Goal: Navigation & Orientation: Find specific page/section

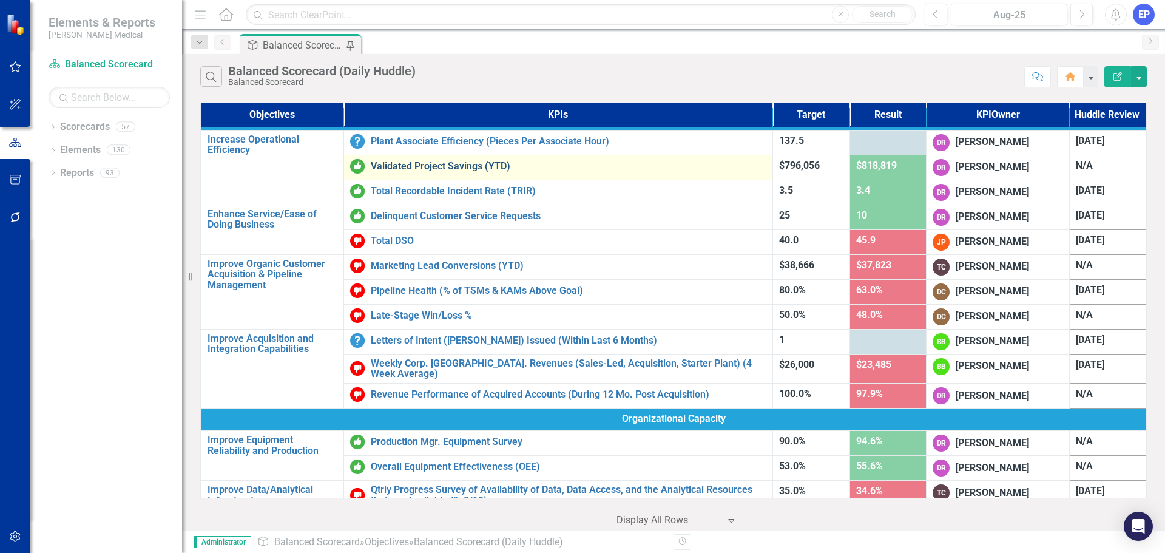
scroll to position [575, 0]
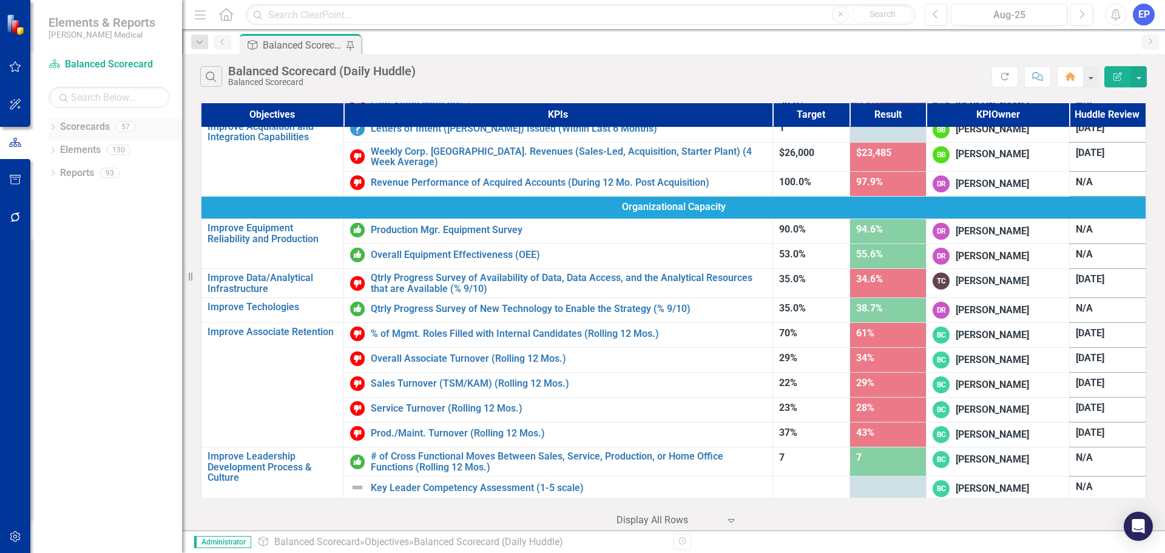
click at [52, 124] on div "Dropdown" at bounding box center [53, 128] width 8 height 10
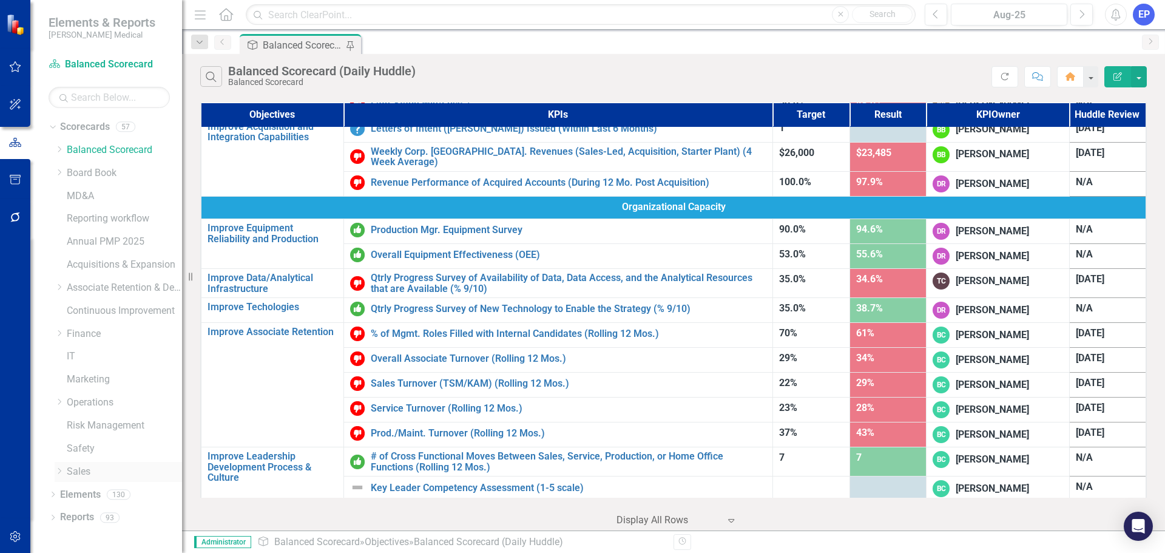
click at [57, 470] on icon "Dropdown" at bounding box center [59, 470] width 9 height 7
click at [103, 446] on link "New England - Sales" at bounding box center [130, 448] width 103 height 14
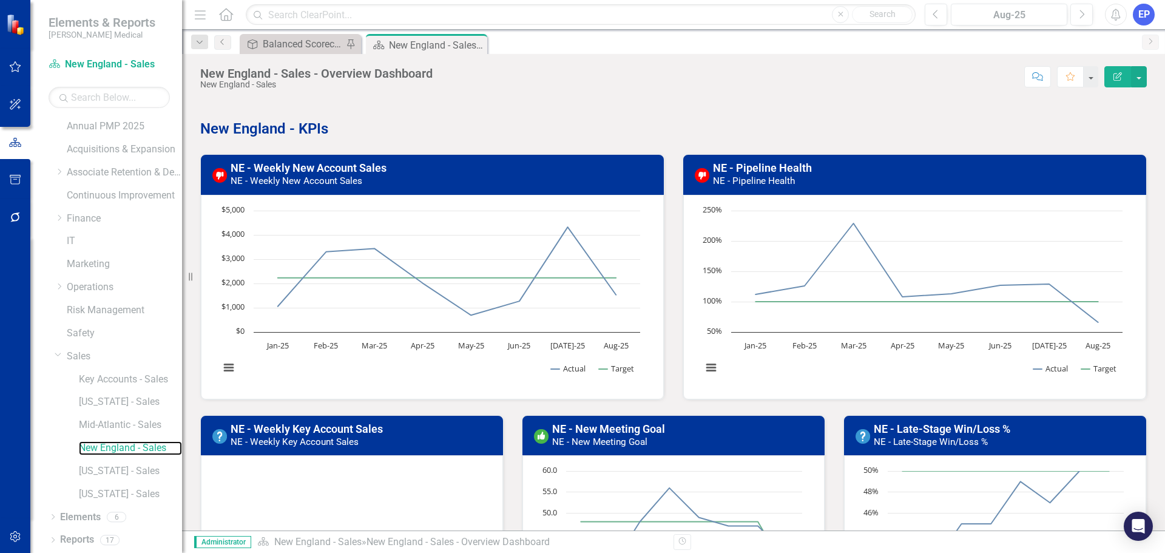
scroll to position [61, 0]
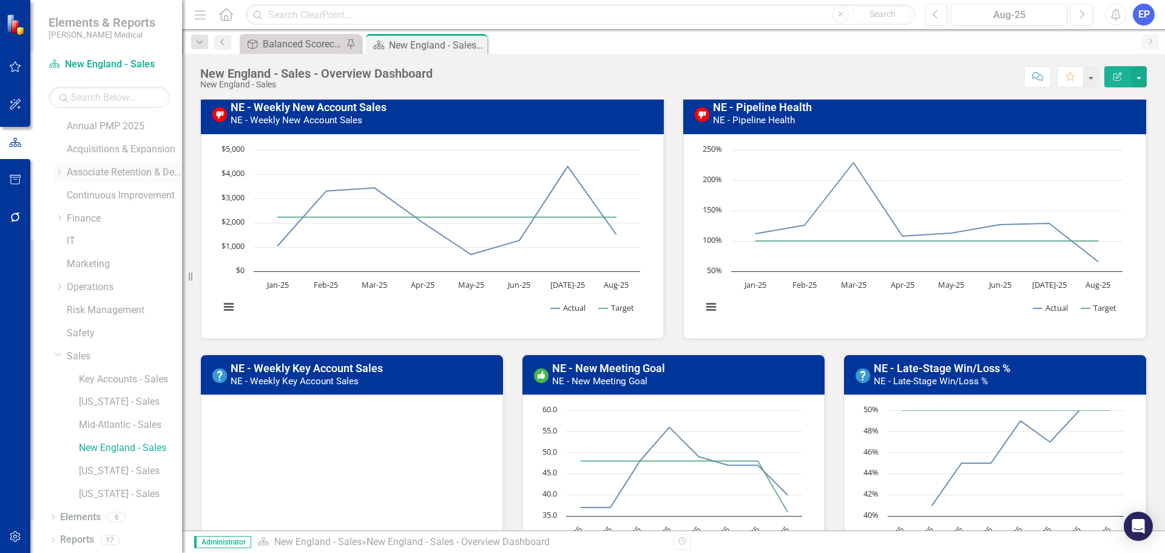
click at [59, 173] on icon "Dropdown" at bounding box center [59, 171] width 9 height 7
click at [73, 220] on icon "Dropdown" at bounding box center [71, 217] width 9 height 7
click at [107, 261] on link "[US_STATE] - HR" at bounding box center [136, 264] width 91 height 14
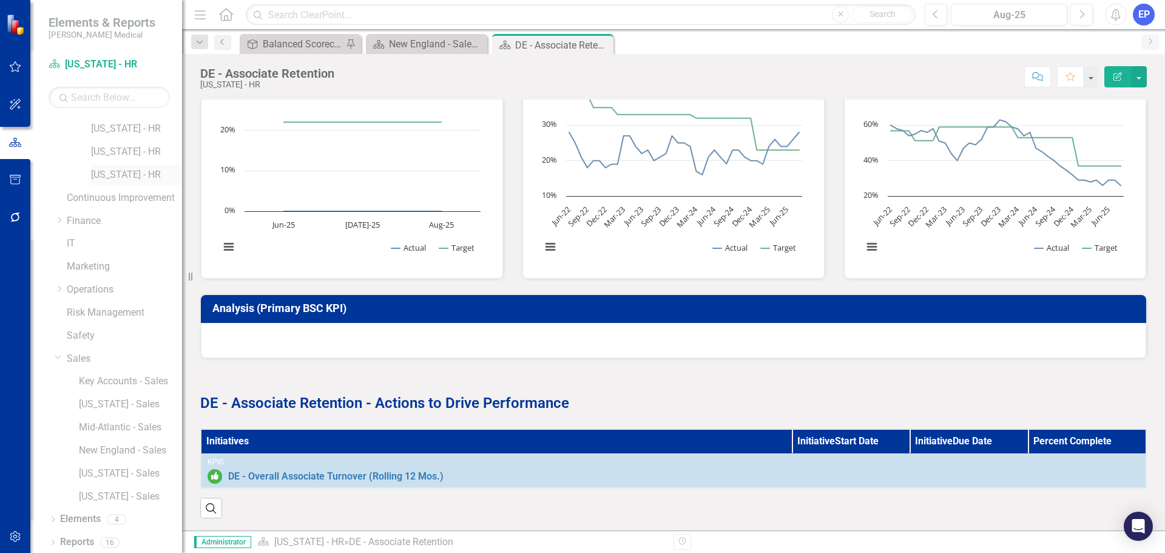
scroll to position [276, 0]
click at [105, 442] on link "New England - Sales" at bounding box center [130, 448] width 103 height 14
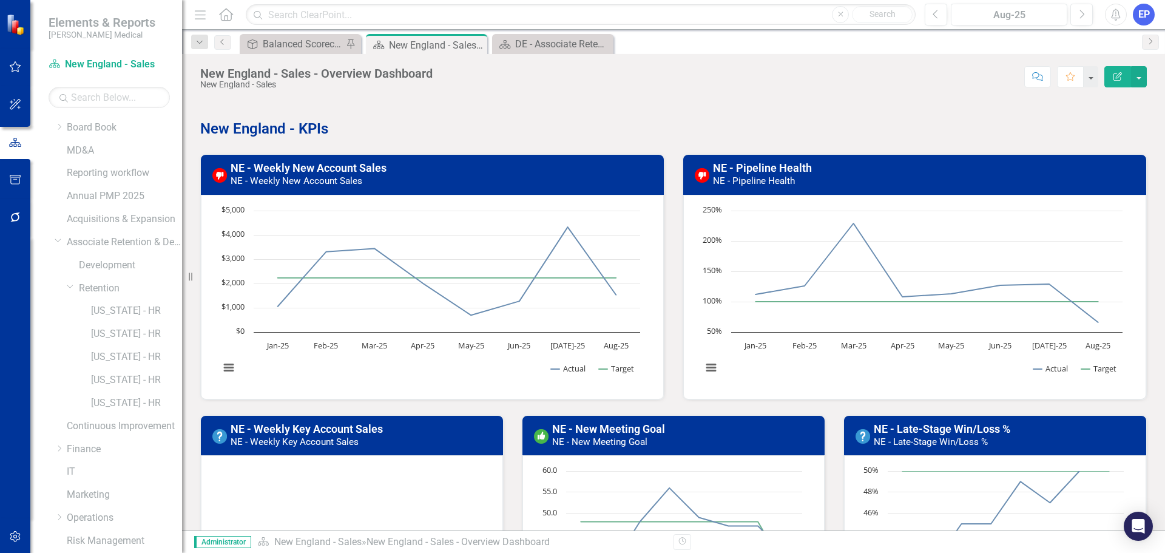
scroll to position [33, 0]
click at [69, 297] on icon "Dropdown" at bounding box center [70, 298] width 7 height 9
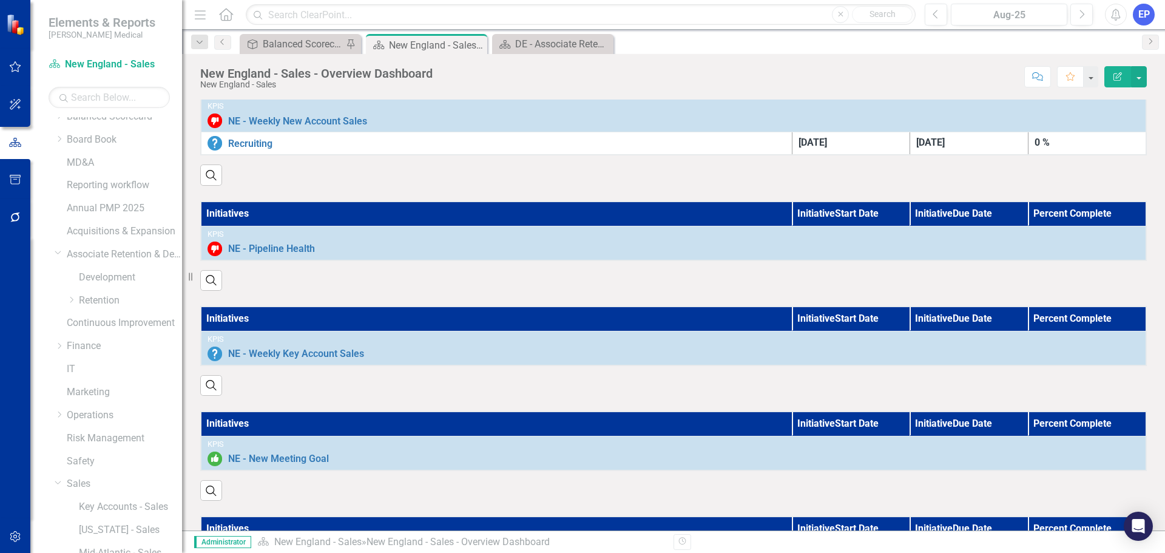
scroll to position [1063, 0]
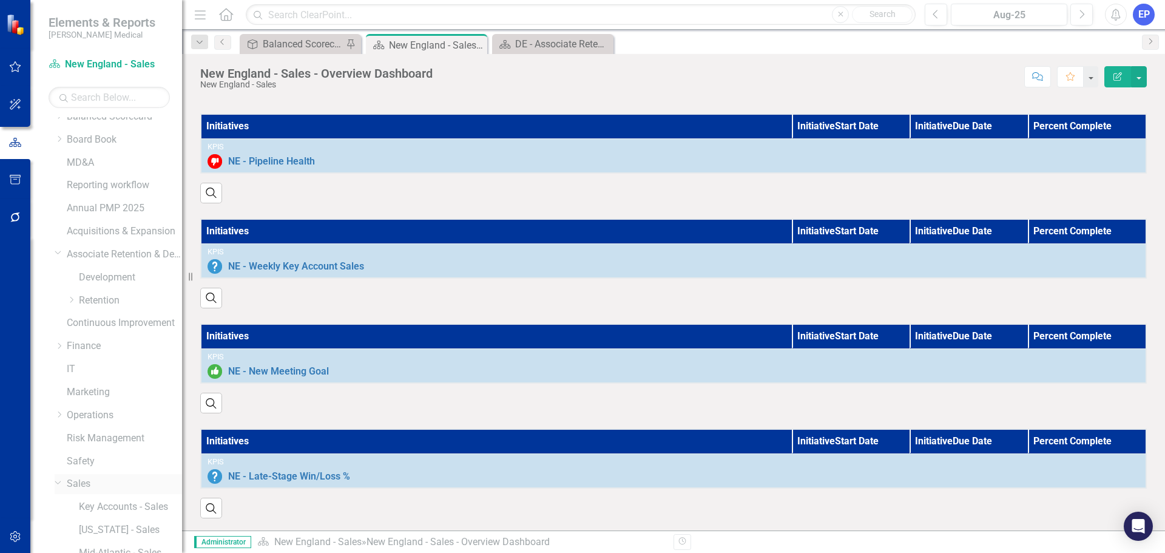
click at [79, 484] on link "Sales" at bounding box center [124, 484] width 115 height 14
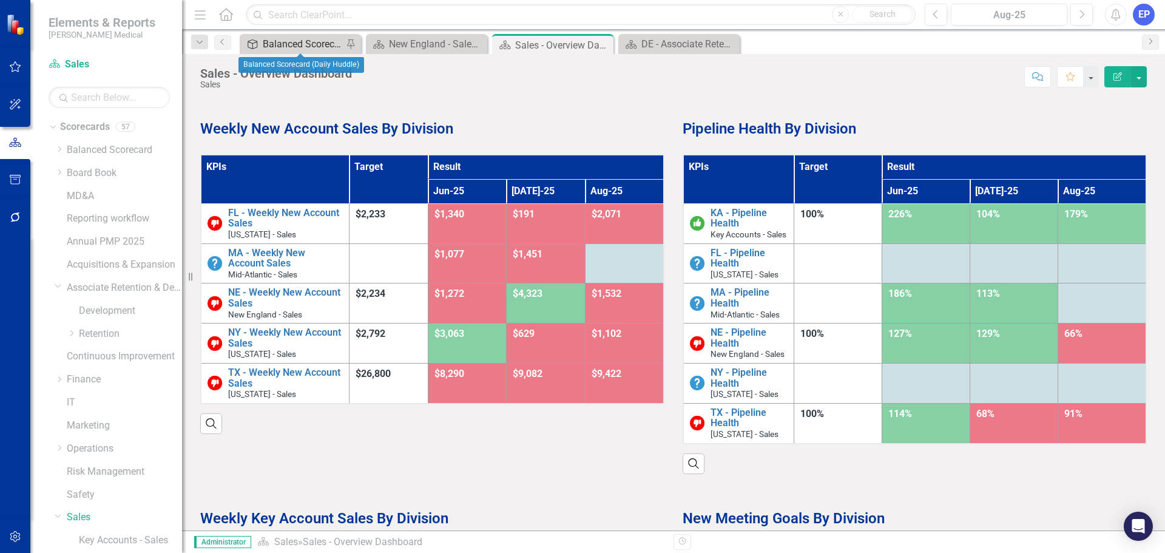
click at [303, 42] on div "Balanced Scorecard (Daily Huddle)" at bounding box center [303, 43] width 80 height 15
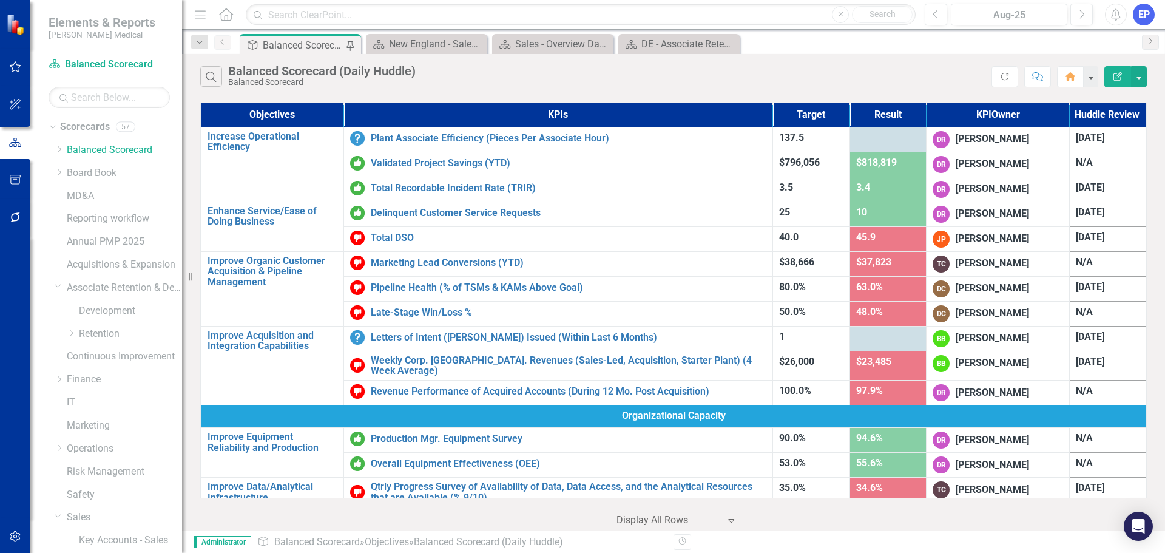
scroll to position [425, 0]
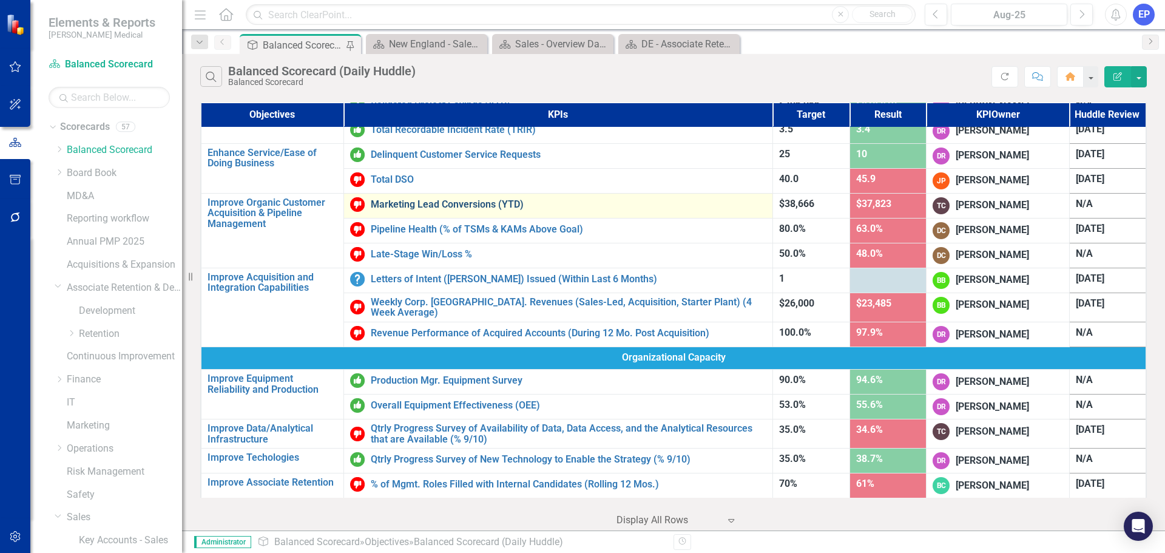
click at [405, 199] on link "Marketing Lead Conversions (YTD)" at bounding box center [569, 204] width 396 height 11
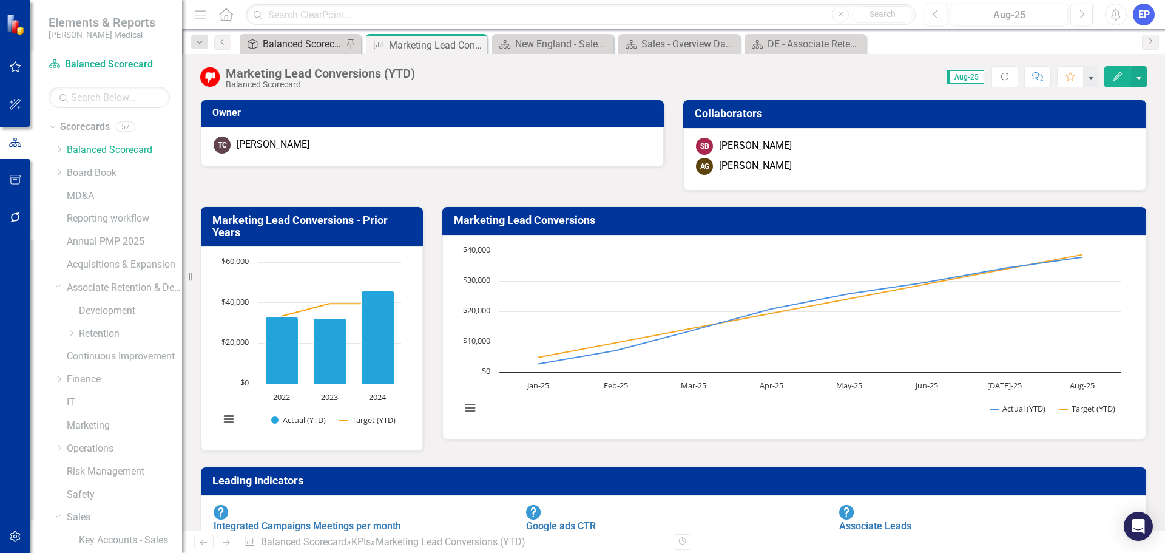
click at [301, 42] on div "Balanced Scorecard (Daily Huddle)" at bounding box center [303, 43] width 80 height 15
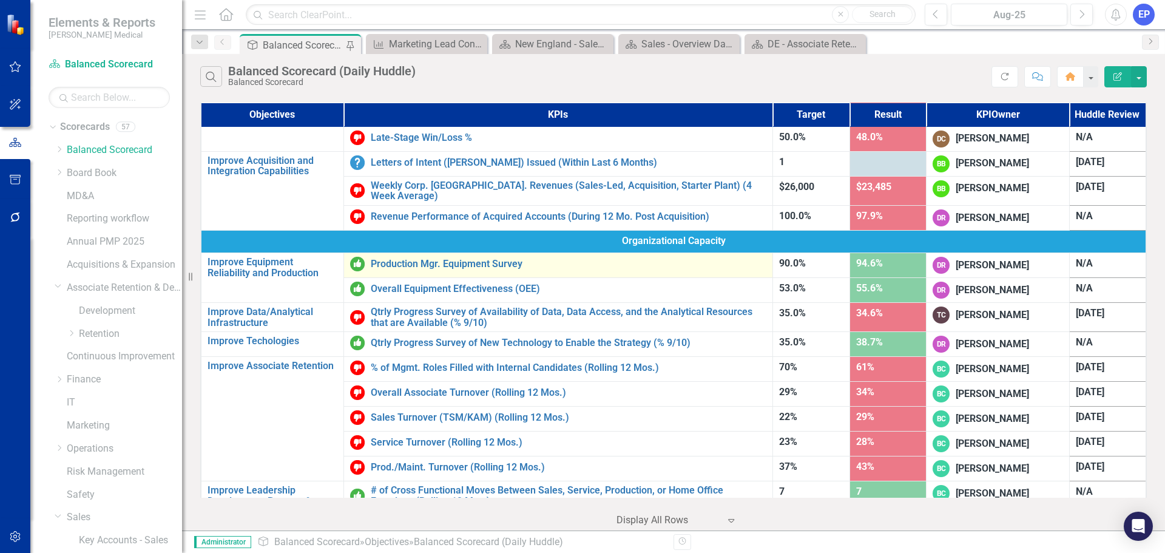
scroll to position [575, 0]
